Goal: Navigation & Orientation: Find specific page/section

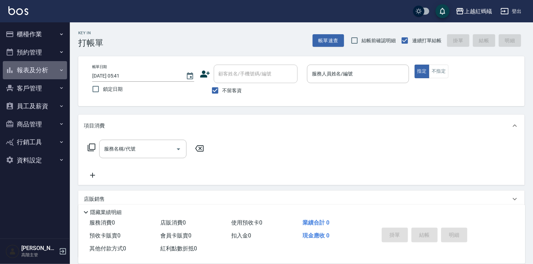
click at [39, 69] on button "報表及分析" at bounding box center [35, 70] width 64 height 18
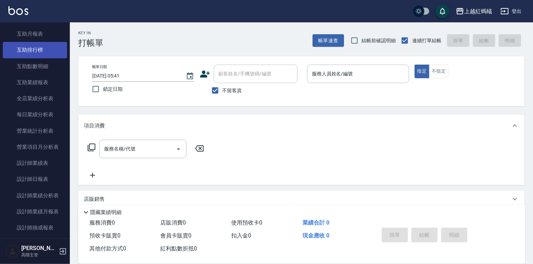
scroll to position [168, 0]
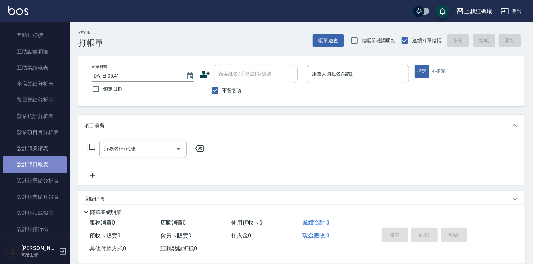
click at [45, 167] on link "設計師日報表" at bounding box center [35, 164] width 64 height 16
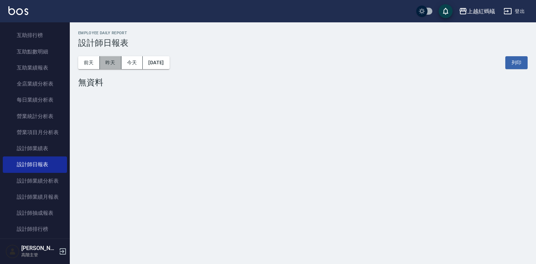
click at [112, 65] on button "昨天" at bounding box center [111, 62] width 22 height 13
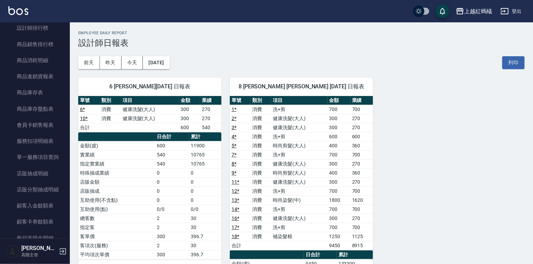
scroll to position [531, 0]
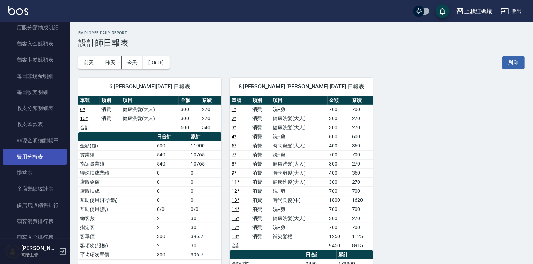
click at [36, 157] on link "費用分析表" at bounding box center [35, 157] width 64 height 16
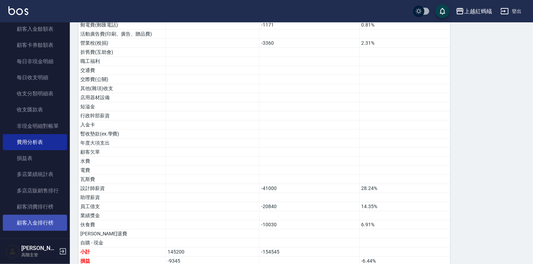
scroll to position [639, 0]
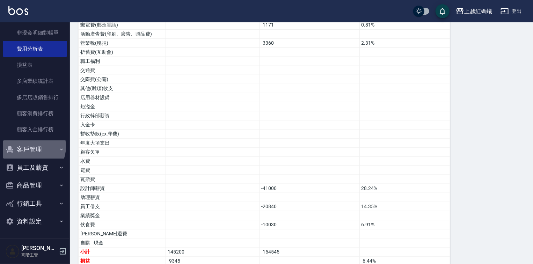
click at [28, 147] on button "客戶管理" at bounding box center [35, 149] width 64 height 18
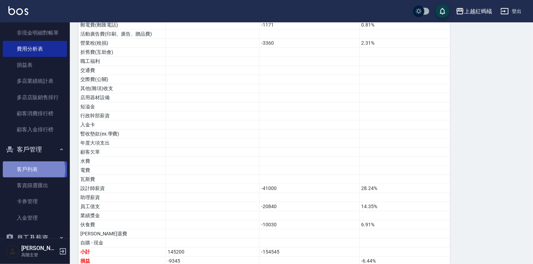
click at [33, 170] on link "客戶列表" at bounding box center [35, 169] width 64 height 16
